Goal: Task Accomplishment & Management: Complete application form

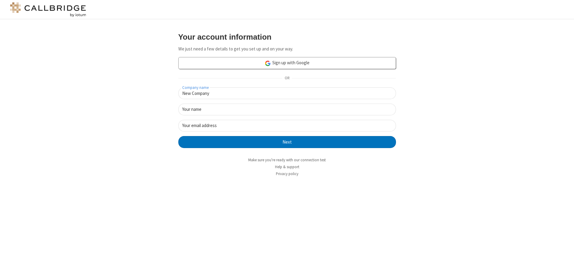
type input "New Company"
type input "New User"
type input "[EMAIL_ADDRESS][DOMAIN_NAME]"
click button "Next" at bounding box center [287, 142] width 218 height 12
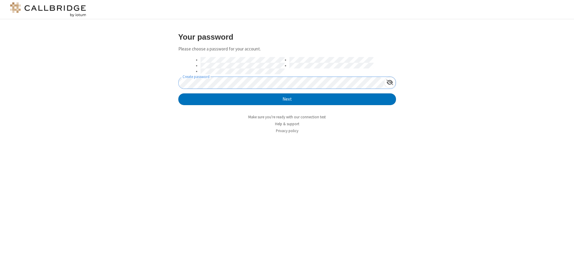
click at [178, 93] on button "Next" at bounding box center [287, 99] width 218 height 12
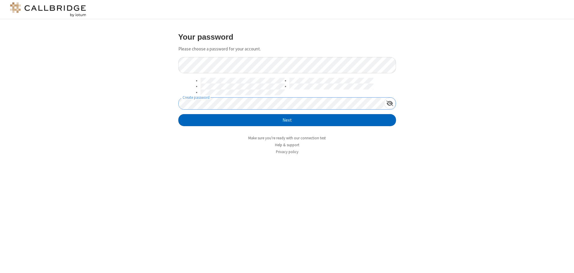
click at [287, 120] on button "Next" at bounding box center [287, 120] width 218 height 12
